Goal: Transaction & Acquisition: Purchase product/service

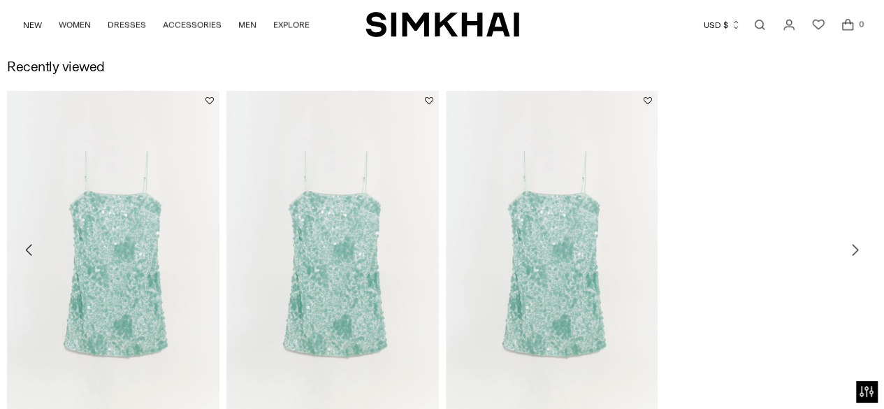
scroll to position [1382, 0]
click at [331, 234] on img "Lollie Embellished Mini Dress" at bounding box center [333, 251] width 213 height 319
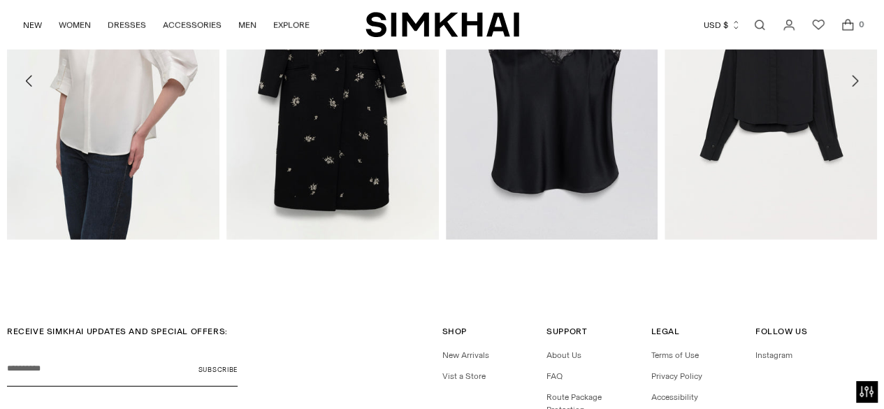
scroll to position [1874, 0]
